Goal: Obtain resource: Download file/media

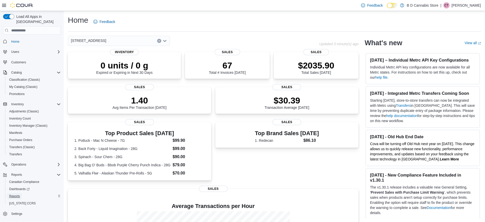
click at [19, 194] on span "Reports" at bounding box center [14, 196] width 11 height 4
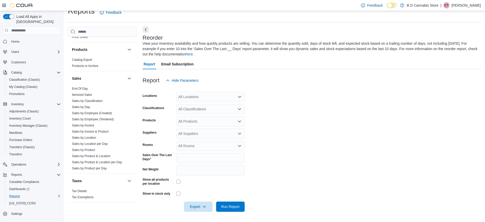
scroll to position [384, 0]
click at [77, 87] on link "End Of Day" at bounding box center [80, 89] width 16 height 4
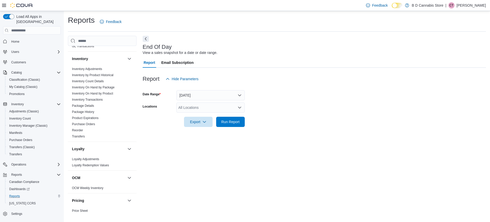
scroll to position [219, 0]
click at [79, 130] on link "Reorder" at bounding box center [77, 132] width 11 height 4
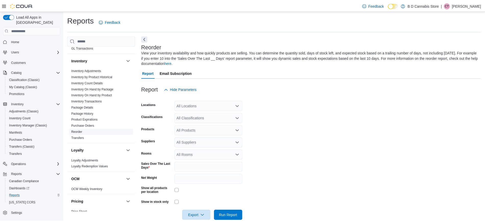
scroll to position [9, 0]
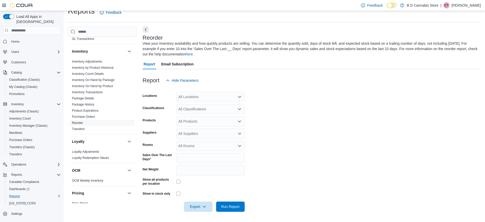
click at [192, 98] on div "All Locations" at bounding box center [210, 97] width 68 height 10
click at [201, 126] on span "[STREET_ADDRESS]" at bounding box center [204, 127] width 35 height 5
click at [267, 123] on form "Locations 522 Admirals Road Combo box. Selected. 522 Admirals Road. Press Backs…" at bounding box center [312, 148] width 338 height 126
click at [192, 115] on form "Locations 522 Admirals Road Classifications All Classifications Products All Pr…" at bounding box center [312, 148] width 338 height 126
click at [190, 134] on div "All Suppliers" at bounding box center [210, 133] width 68 height 10
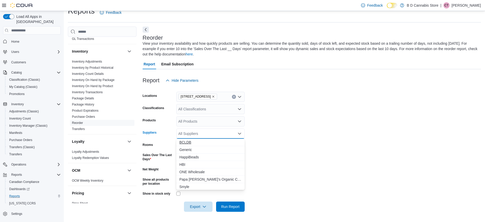
click at [190, 141] on span "BCLDB" at bounding box center [210, 142] width 62 height 5
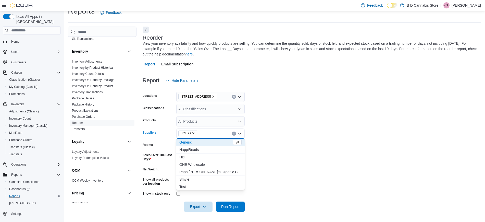
click at [281, 145] on form "Locations 522 Admirals Road Classifications All Classifications Products All Pr…" at bounding box center [312, 148] width 338 height 126
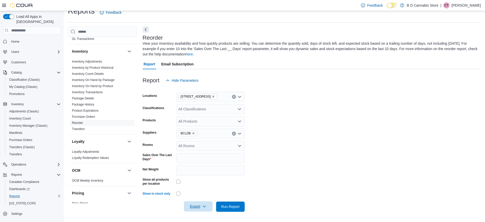
click at [205, 209] on span "Export" at bounding box center [198, 206] width 22 height 10
click at [245, 176] on form "Locations 522 Admirals Road Classifications All Classifications Products All Pr…" at bounding box center [312, 148] width 338 height 126
click at [175, 193] on div "Show in stock only" at bounding box center [194, 193] width 102 height 8
click at [343, 188] on form "Locations 522 Admirals Road Classifications All Classifications Products All Pr…" at bounding box center [312, 148] width 338 height 126
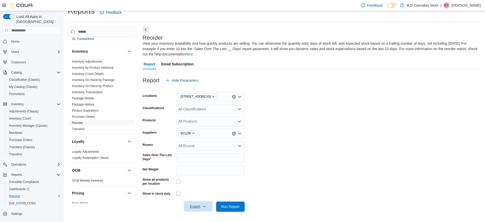
click at [205, 208] on icon "button" at bounding box center [204, 206] width 4 height 4
click at [283, 184] on form "Locations 522 Admirals Road Classifications All Classifications Products All Pr…" at bounding box center [312, 148] width 338 height 126
click at [200, 108] on div "All Classifications" at bounding box center [210, 109] width 68 height 10
click at [200, 108] on div "All Classifications Combo box. Selected. Combo box input. All Classifications. …" at bounding box center [210, 109] width 68 height 10
click at [198, 205] on span "Export" at bounding box center [198, 206] width 22 height 10
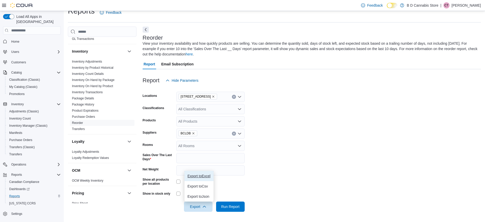
click at [198, 179] on button "Export to Excel" at bounding box center [198, 176] width 29 height 10
click at [314, 134] on form "Locations 522 Admirals Road Classifications All Classifications Products All Pr…" at bounding box center [312, 148] width 338 height 126
click at [222, 92] on div "[STREET_ADDRESS]" at bounding box center [210, 97] width 68 height 10
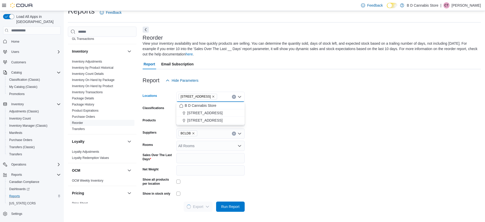
click at [271, 192] on form "Locations 522 Admirals Road Combo box. Selected. 522 Admirals Road. Press Backs…" at bounding box center [312, 148] width 338 height 126
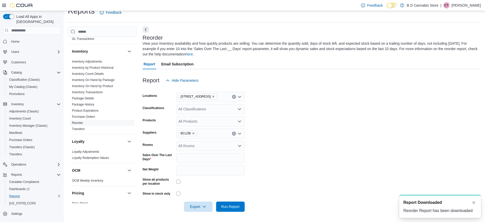
scroll to position [0, 0]
